Goal: Information Seeking & Learning: Learn about a topic

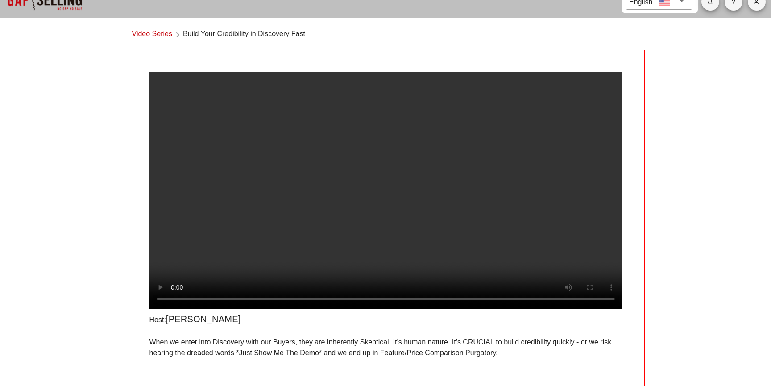
click at [373, 222] on video at bounding box center [385, 190] width 472 height 236
click at [526, 31] on div "Video Series Build Your Credibility in Discovery Fast" at bounding box center [386, 36] width 518 height 26
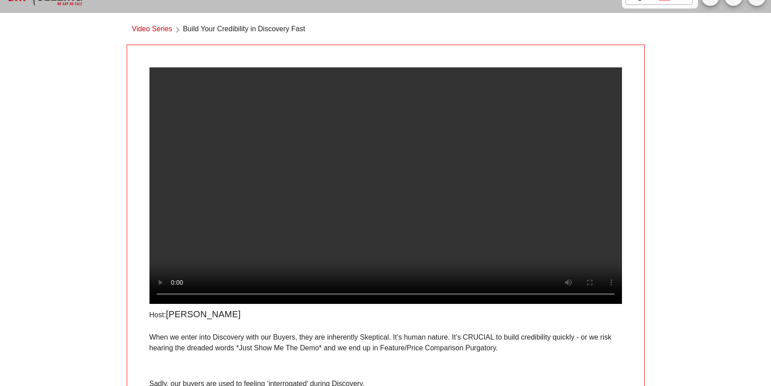
scroll to position [20, 0]
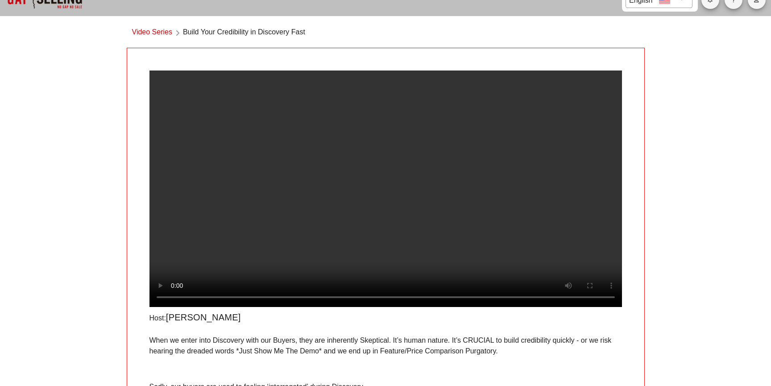
click at [256, 153] on video at bounding box center [385, 188] width 472 height 236
click at [336, 180] on video at bounding box center [385, 188] width 472 height 236
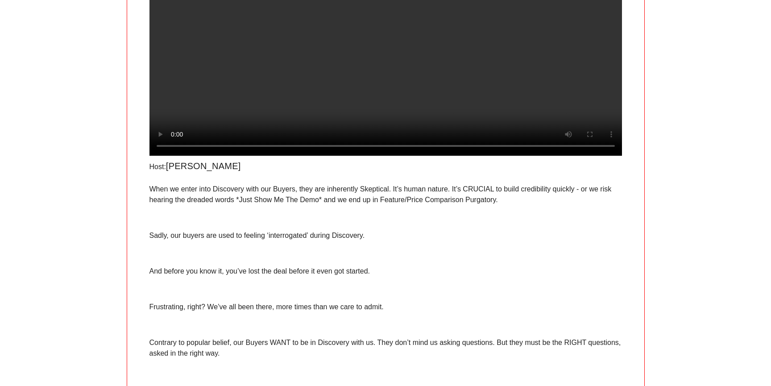
scroll to position [0, 0]
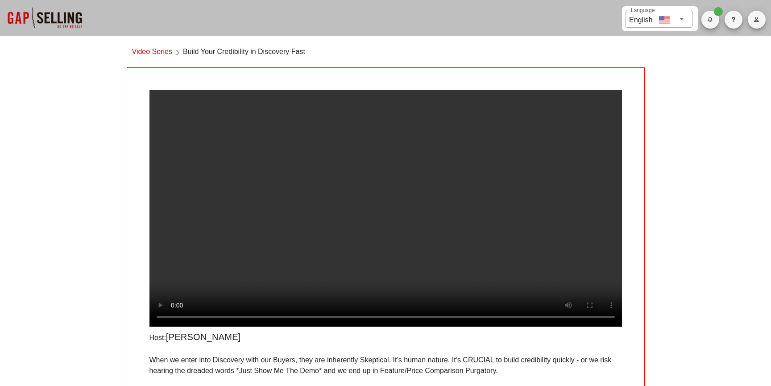
click at [363, 206] on video at bounding box center [385, 208] width 472 height 236
click at [379, 214] on video at bounding box center [385, 208] width 472 height 236
click at [315, 280] on video at bounding box center [385, 208] width 472 height 236
click at [292, 165] on video at bounding box center [385, 208] width 472 height 236
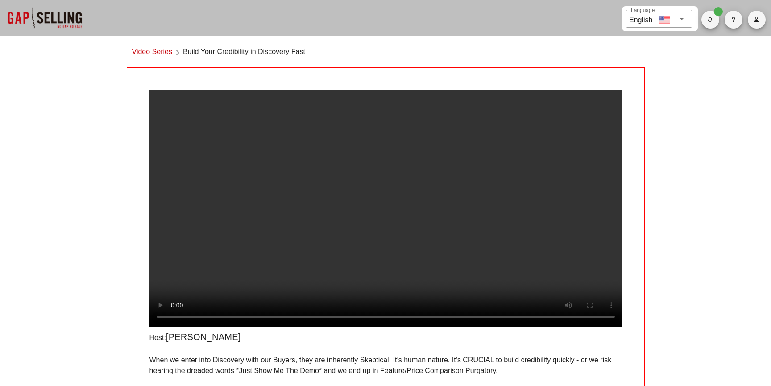
click at [332, 209] on video at bounding box center [385, 208] width 472 height 236
click at [153, 57] on link "Video Series" at bounding box center [152, 52] width 40 height 12
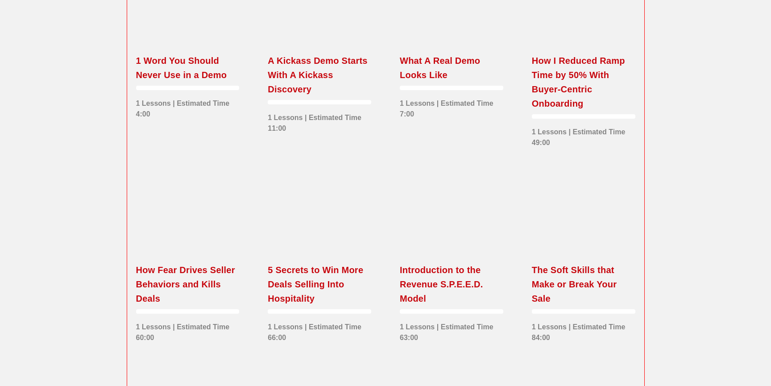
scroll to position [756, 0]
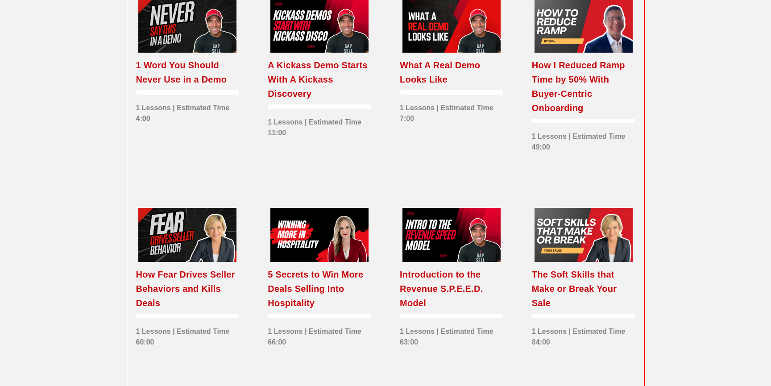
click at [184, 310] on div "How Fear Drives Seller Behaviors and Kills Deals" at bounding box center [187, 288] width 103 height 43
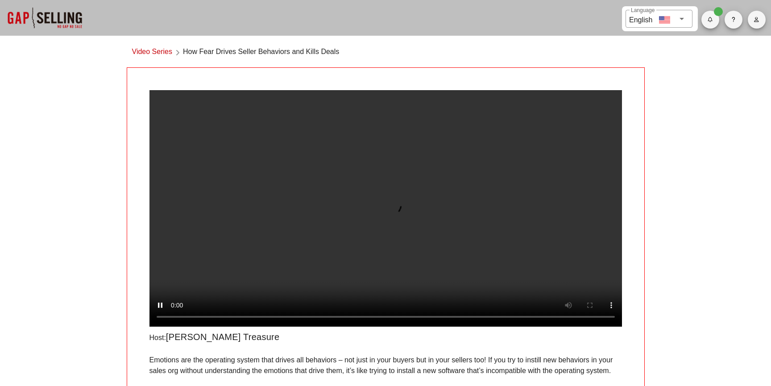
click at [45, 222] on div "​ Language English Video Series How Fear Drives Seller Behaviors and Kills Deal…" at bounding box center [385, 326] width 771 height 653
click at [235, 209] on video at bounding box center [385, 208] width 472 height 236
